Goal: Transaction & Acquisition: Purchase product/service

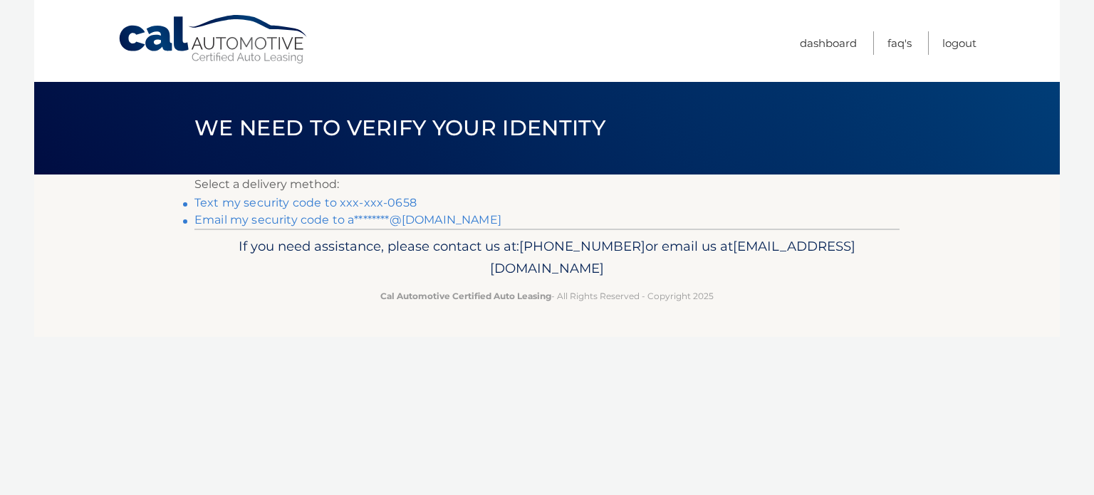
click at [291, 205] on link "Text my security code to xxx-xxx-0658" at bounding box center [305, 203] width 222 height 14
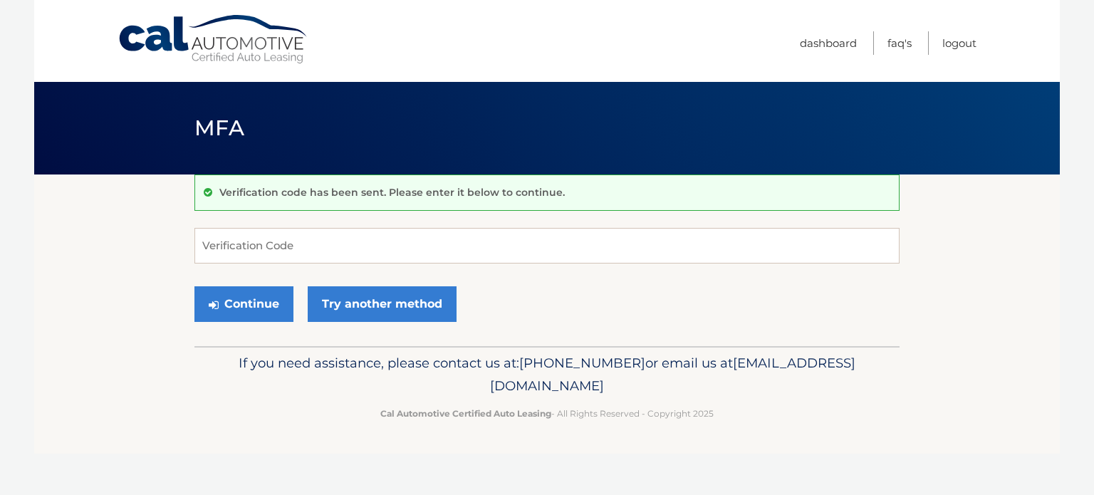
click at [319, 265] on form "Verification Code Continue Try another method" at bounding box center [546, 278] width 705 height 101
click at [334, 241] on input "Verification Code" at bounding box center [546, 246] width 705 height 36
click at [353, 229] on input "Verification Code" at bounding box center [546, 246] width 705 height 36
type input "853488"
click at [194, 286] on button "Continue" at bounding box center [243, 304] width 99 height 36
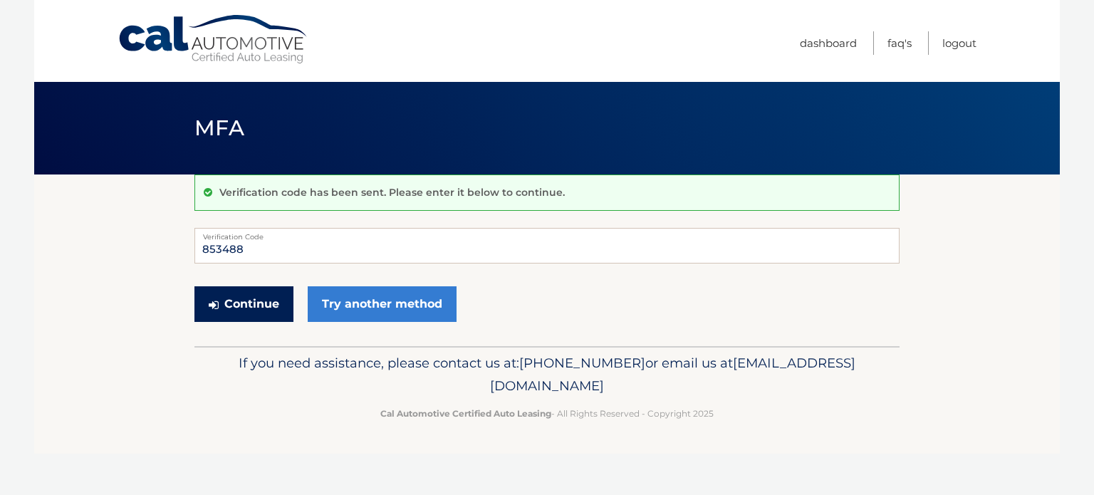
click at [249, 306] on button "Continue" at bounding box center [243, 304] width 99 height 36
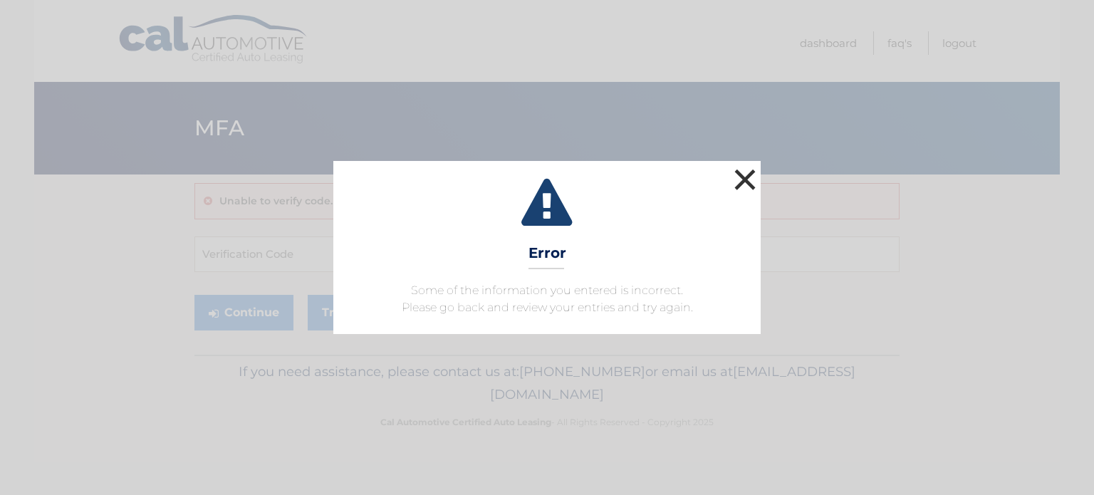
click at [739, 182] on button "×" at bounding box center [745, 179] width 28 height 28
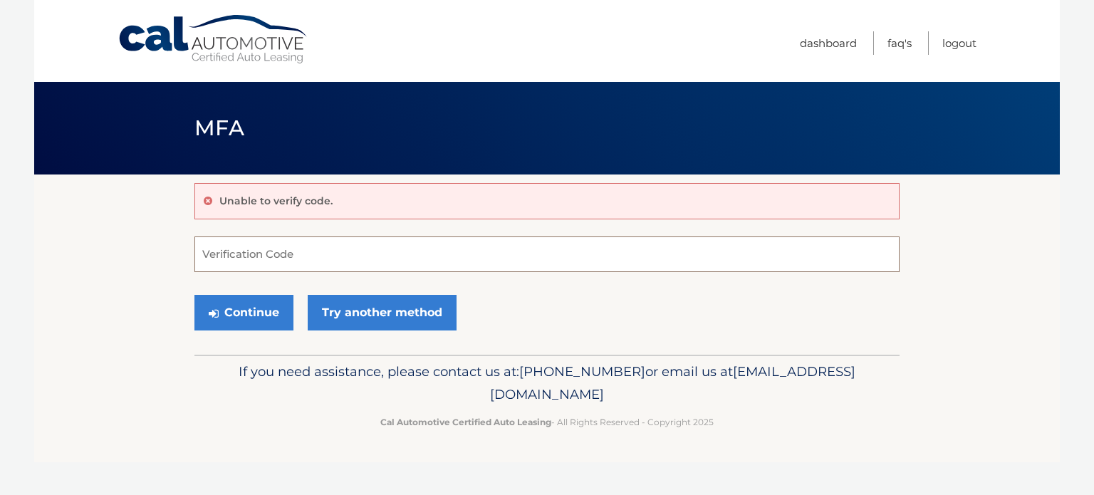
click at [278, 254] on input "Verification Code" at bounding box center [546, 255] width 705 height 36
type input "853488"
click at [270, 308] on button "Continue" at bounding box center [243, 313] width 99 height 36
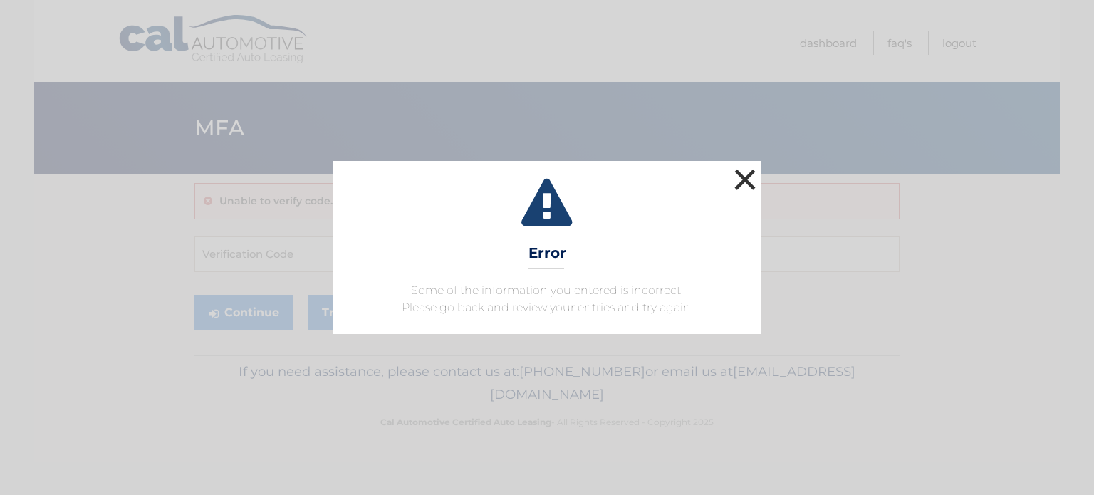
click at [741, 182] on button "×" at bounding box center [745, 179] width 28 height 28
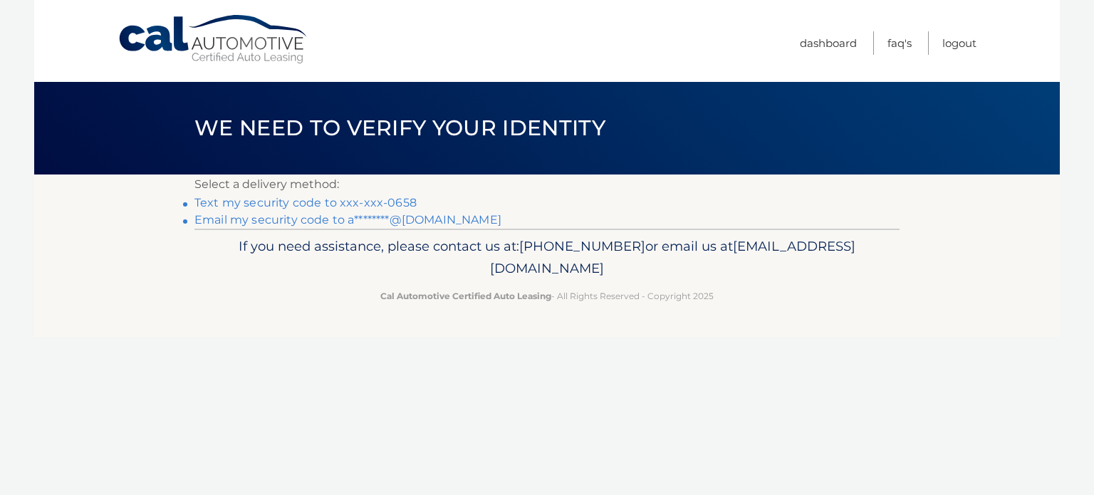
click at [323, 199] on link "Text my security code to xxx-xxx-0658" at bounding box center [305, 203] width 222 height 14
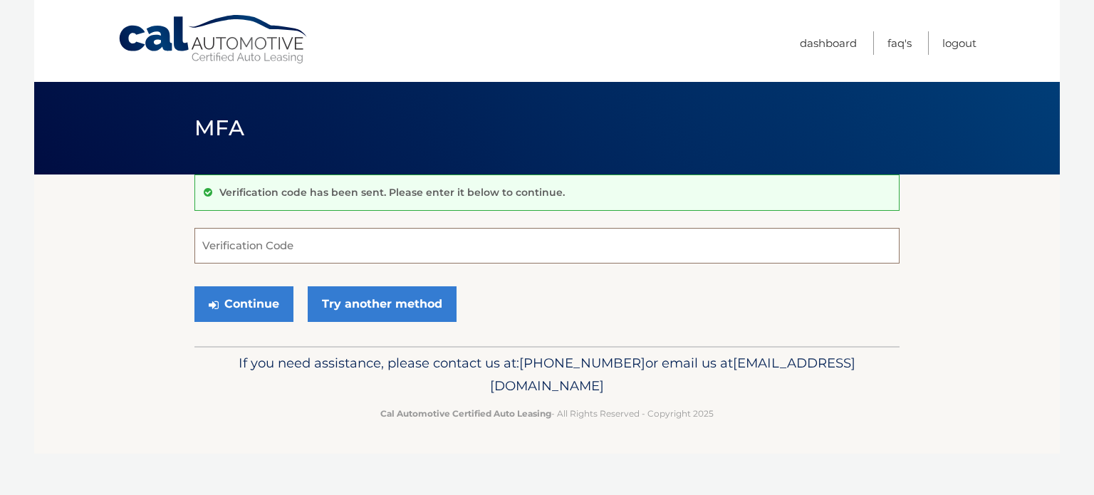
click at [341, 246] on input "Verification Code" at bounding box center [546, 246] width 705 height 36
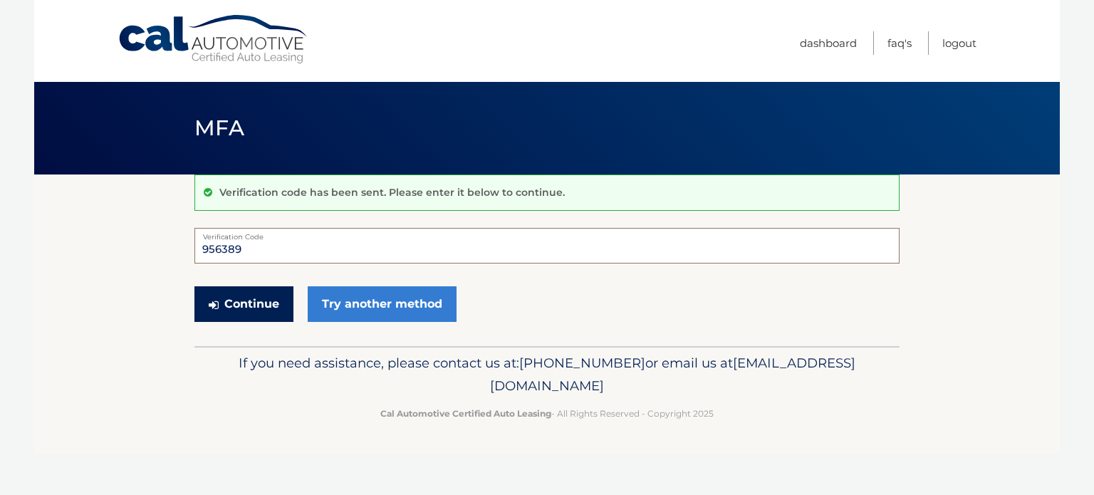
type input "956389"
click at [259, 291] on button "Continue" at bounding box center [243, 304] width 99 height 36
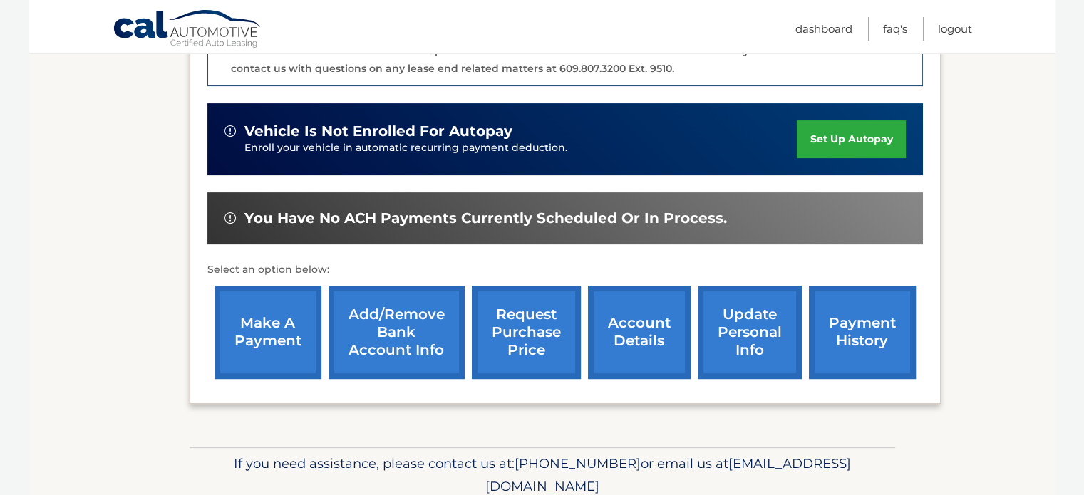
scroll to position [399, 0]
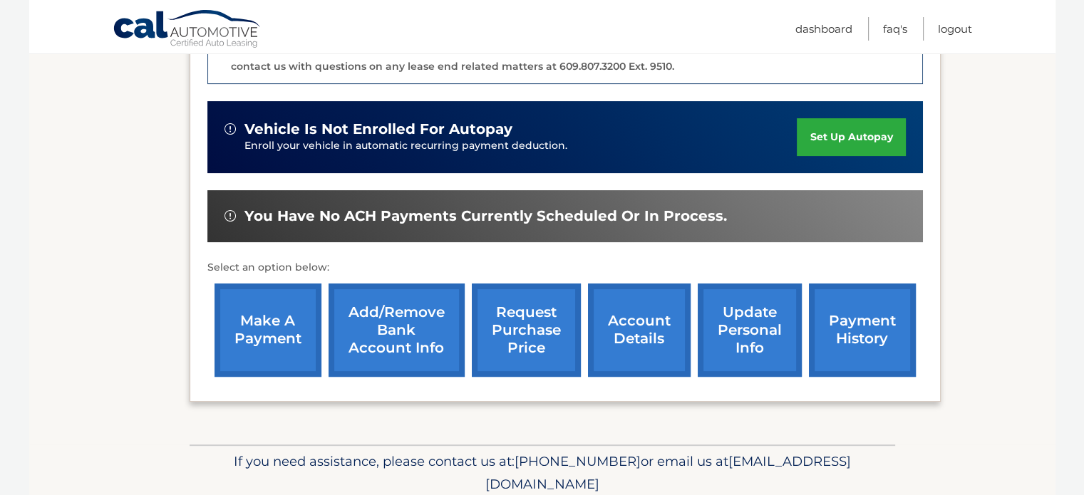
click at [642, 310] on link "account details" at bounding box center [639, 330] width 103 height 93
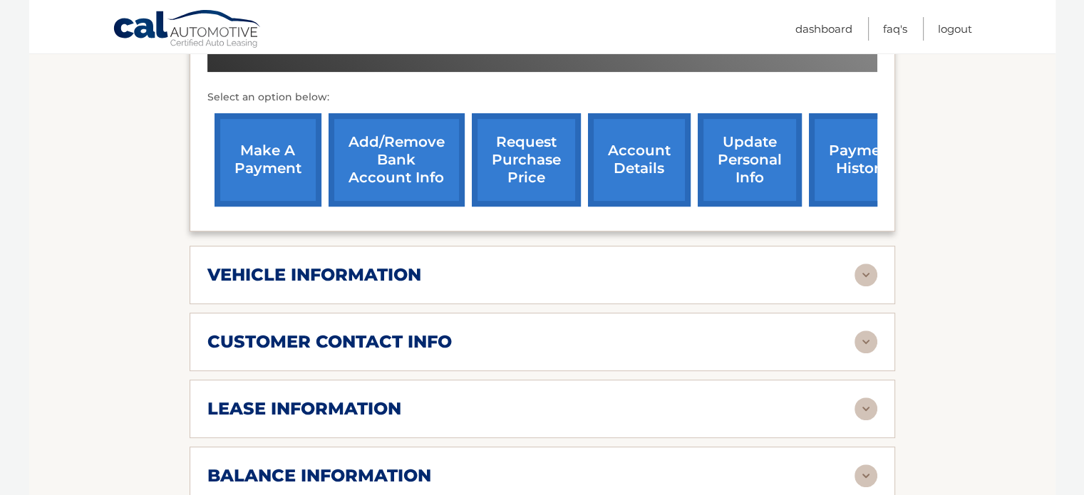
scroll to position [532, 0]
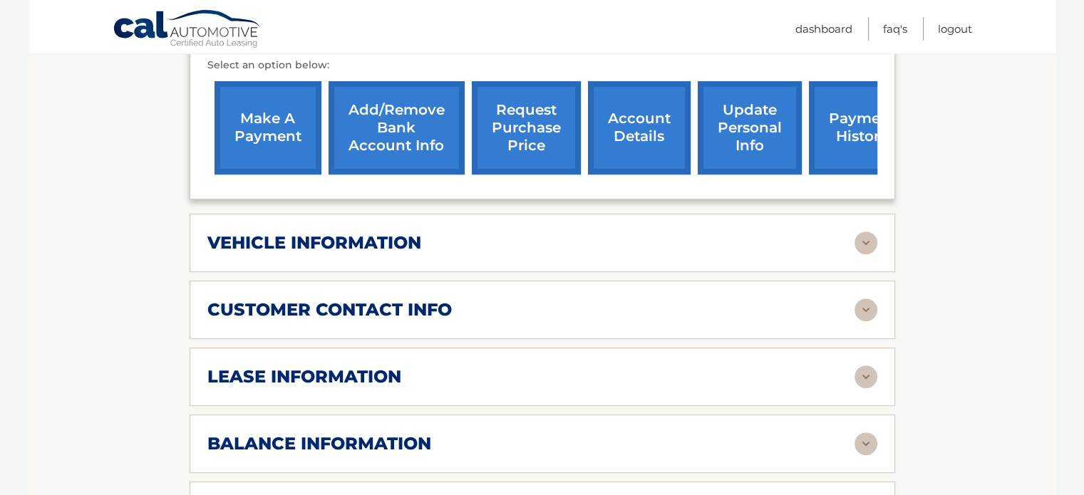
click at [872, 373] on img at bounding box center [865, 376] width 23 height 23
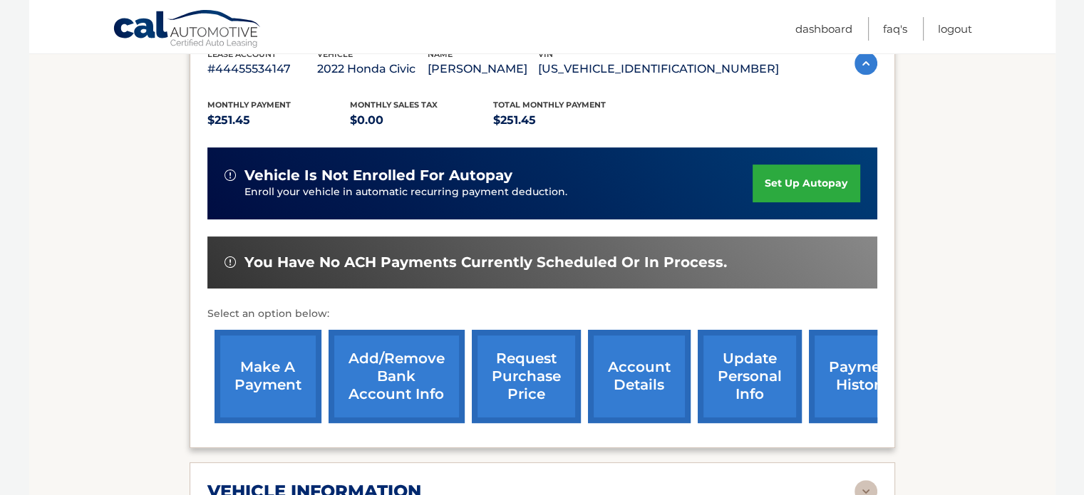
scroll to position [303, 0]
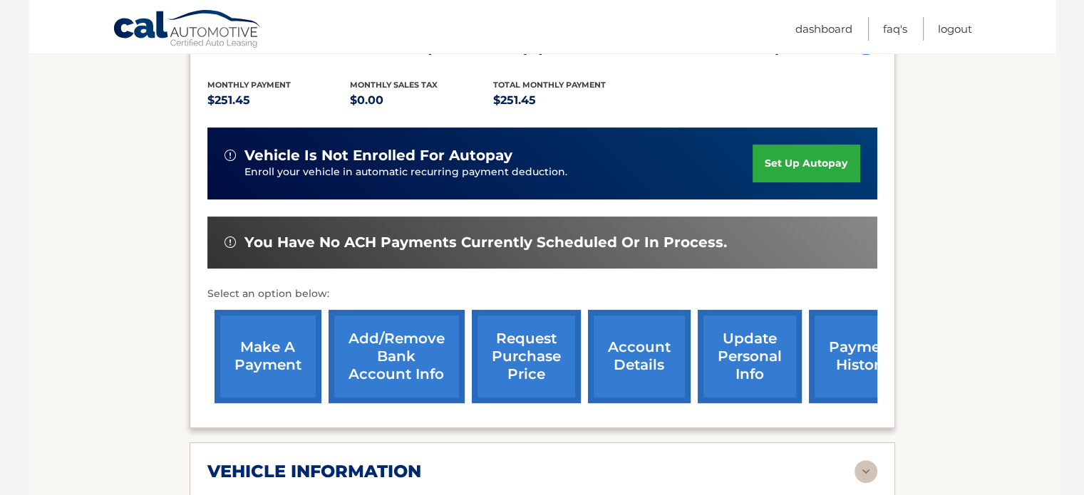
click at [261, 357] on link "make a payment" at bounding box center [267, 356] width 107 height 93
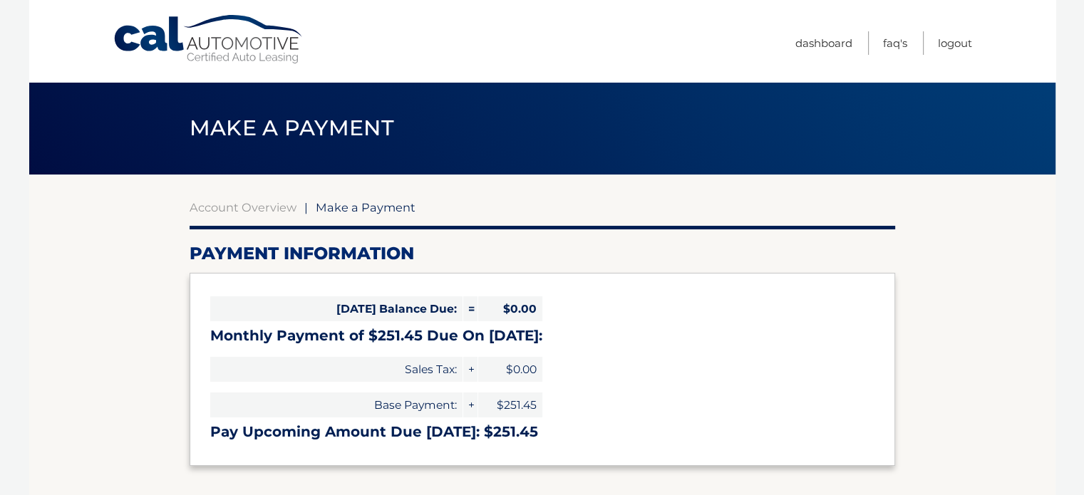
select select "NDVlYTdiYTctMTMwMy00NjBhLWFjMTYtMzdjZTUwNjE2MDQ0"
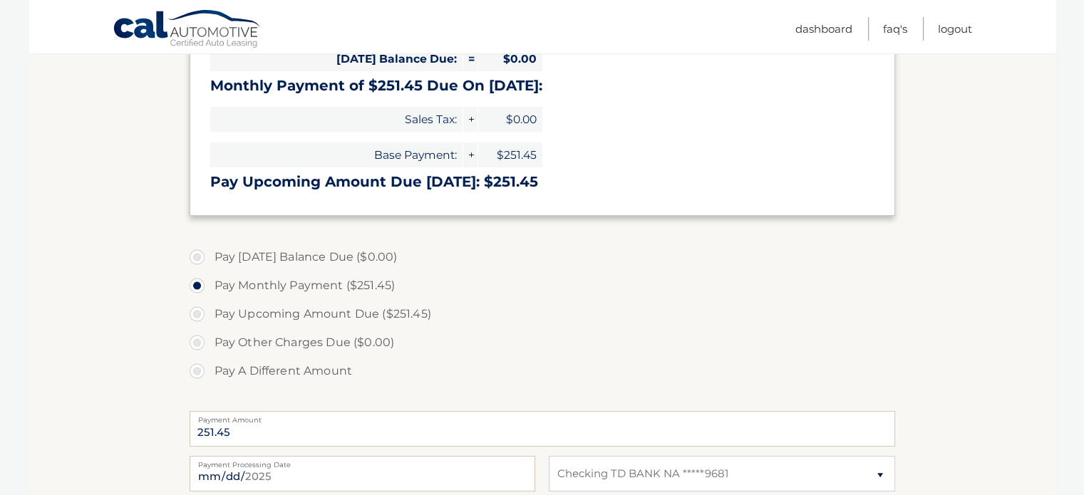
scroll to position [270, 0]
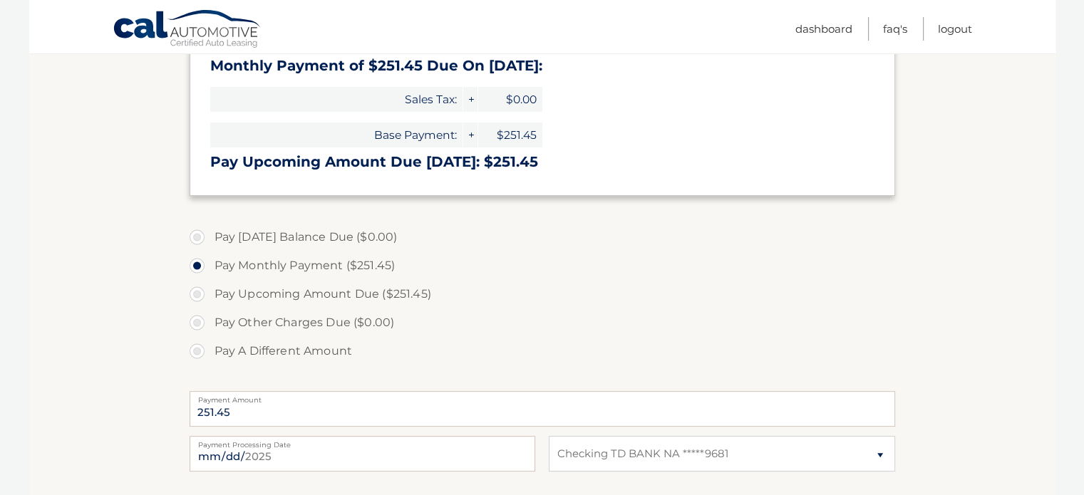
click at [199, 348] on label "Pay A Different Amount" at bounding box center [541, 351] width 705 height 28
click at [199, 348] on input "Pay A Different Amount" at bounding box center [202, 348] width 14 height 23
radio input "true"
type input "1005.80"
click at [937, 336] on section "Account Overview | Make a Payment Payment Information Today's Balance Due: = $0…" at bounding box center [542, 272] width 1026 height 735
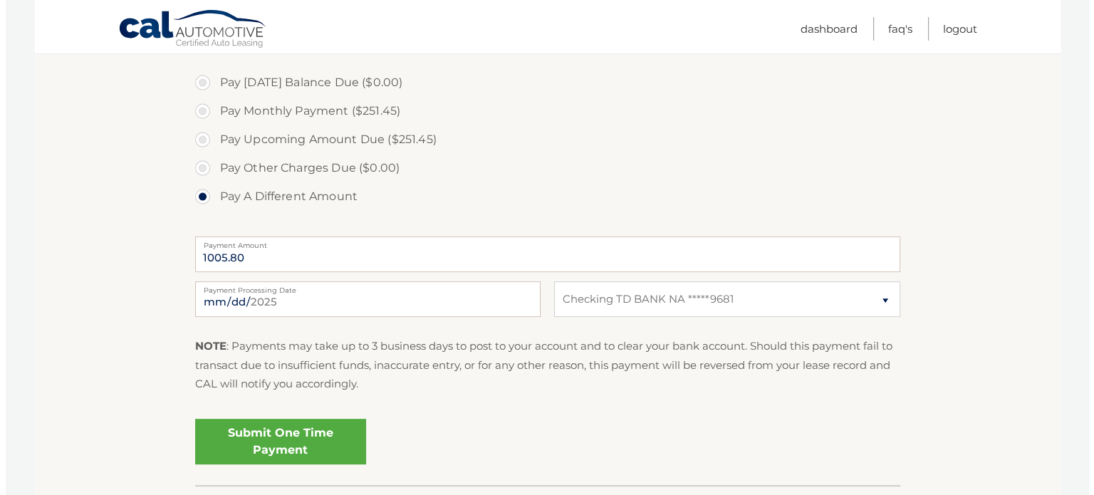
scroll to position [432, 0]
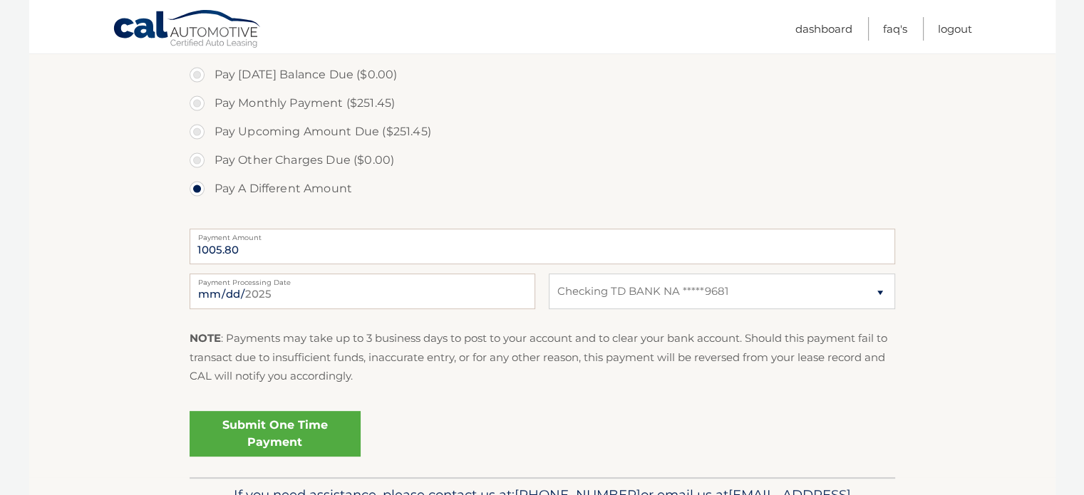
click at [274, 430] on link "Submit One Time Payment" at bounding box center [274, 434] width 171 height 46
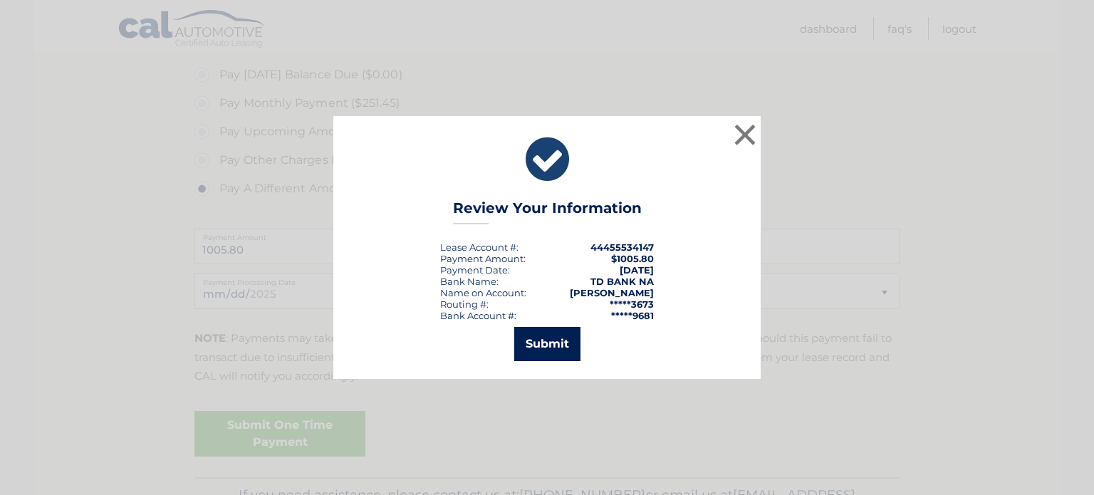
click at [544, 340] on button "Submit" at bounding box center [547, 344] width 66 height 34
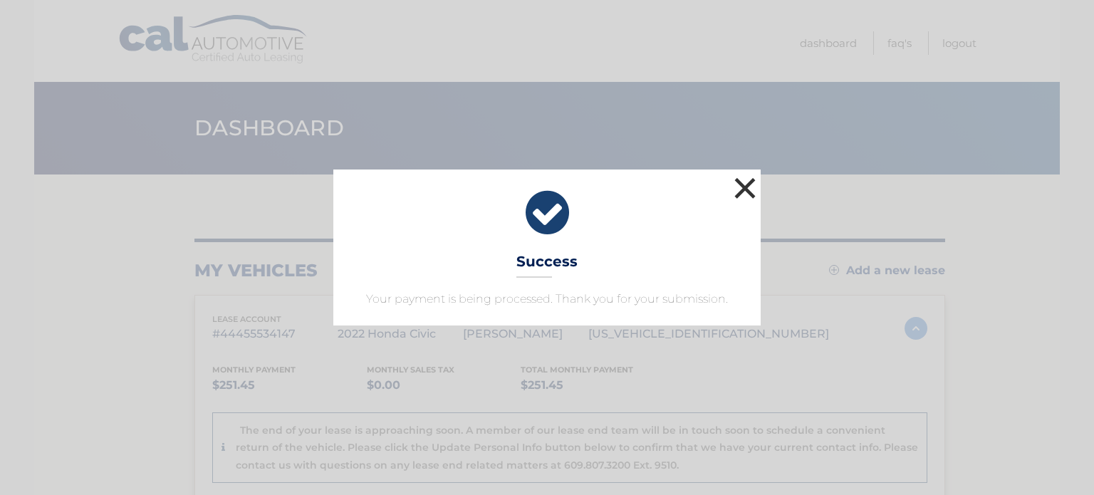
click at [747, 187] on button "×" at bounding box center [745, 188] width 28 height 28
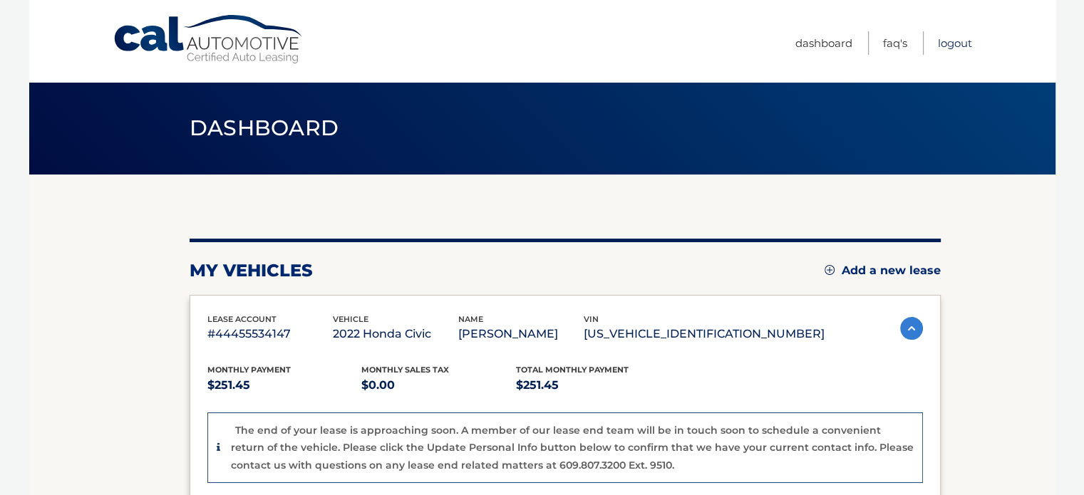
click at [953, 39] on link "Logout" at bounding box center [954, 43] width 34 height 24
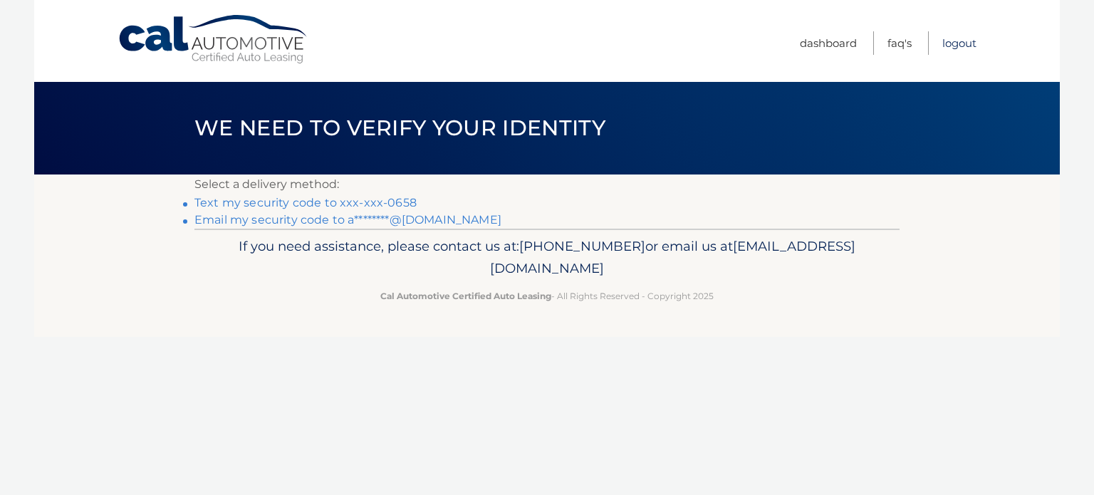
click at [973, 42] on link "Logout" at bounding box center [959, 43] width 34 height 24
